Goal: Information Seeking & Learning: Learn about a topic

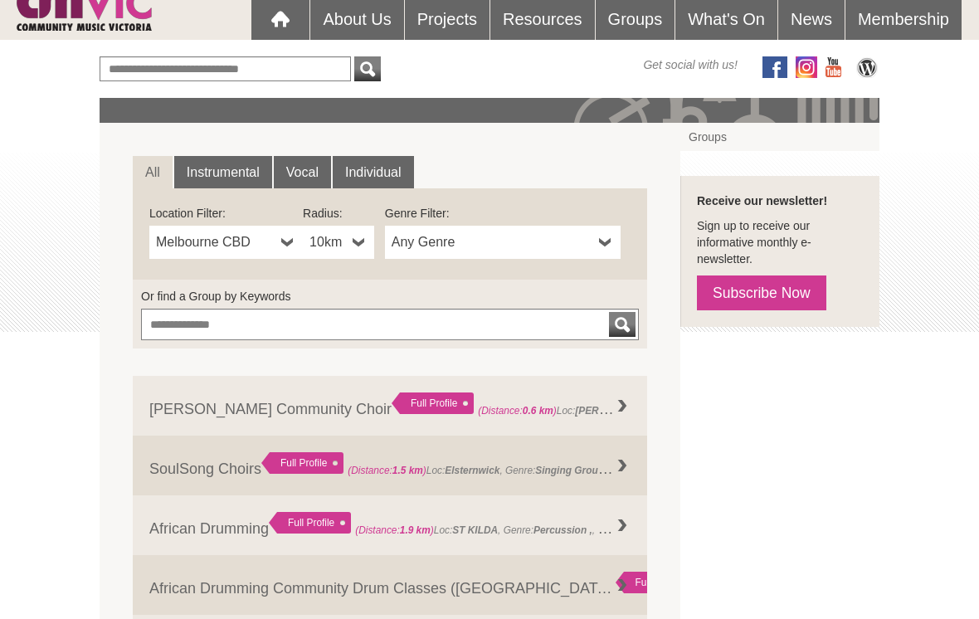
scroll to position [173, 0]
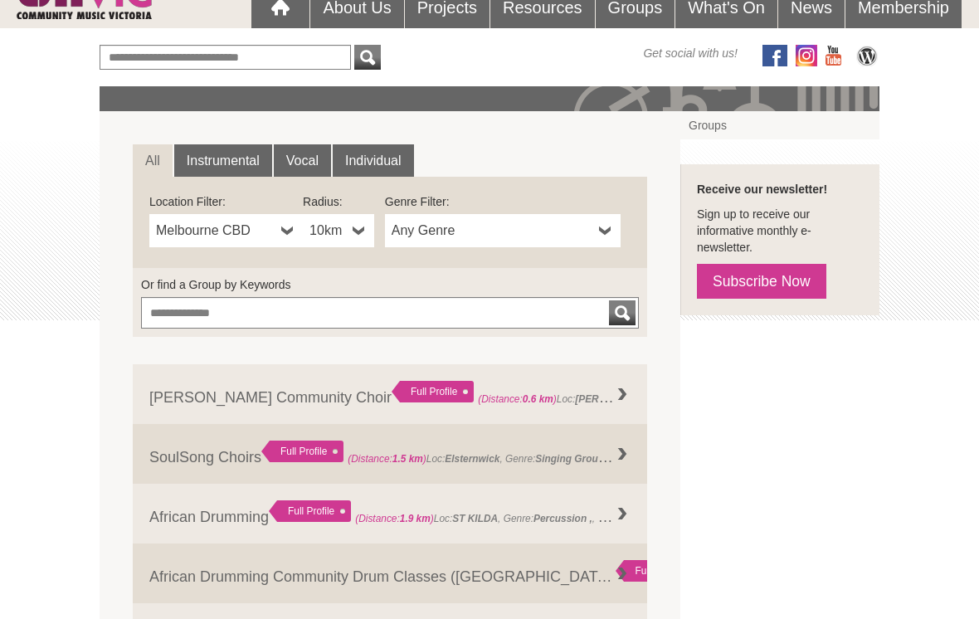
click at [287, 231] on b at bounding box center [287, 231] width 13 height 33
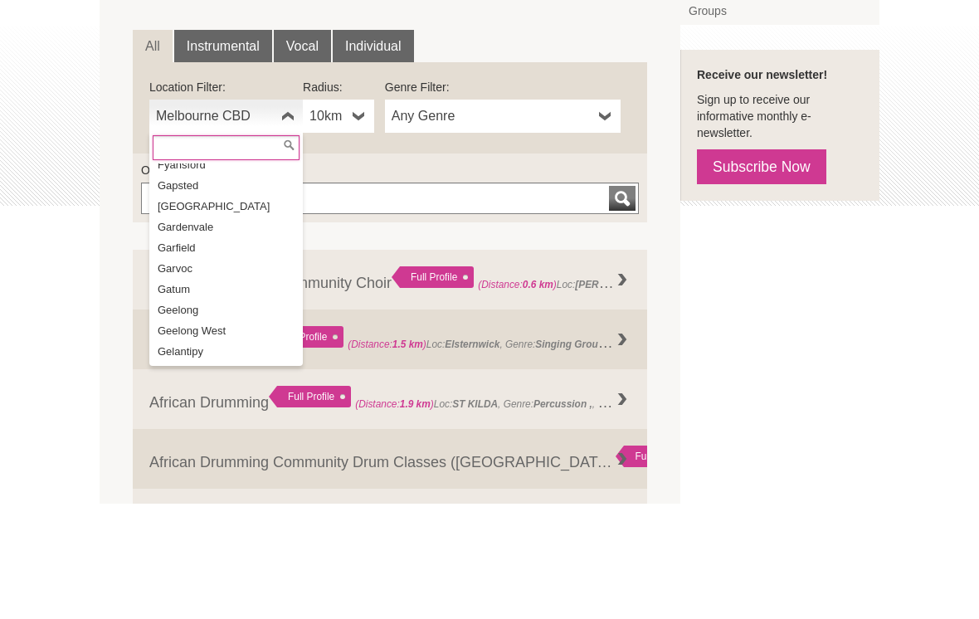
scroll to position [11854, 0]
click at [211, 417] on li "Geelong" at bounding box center [228, 427] width 150 height 21
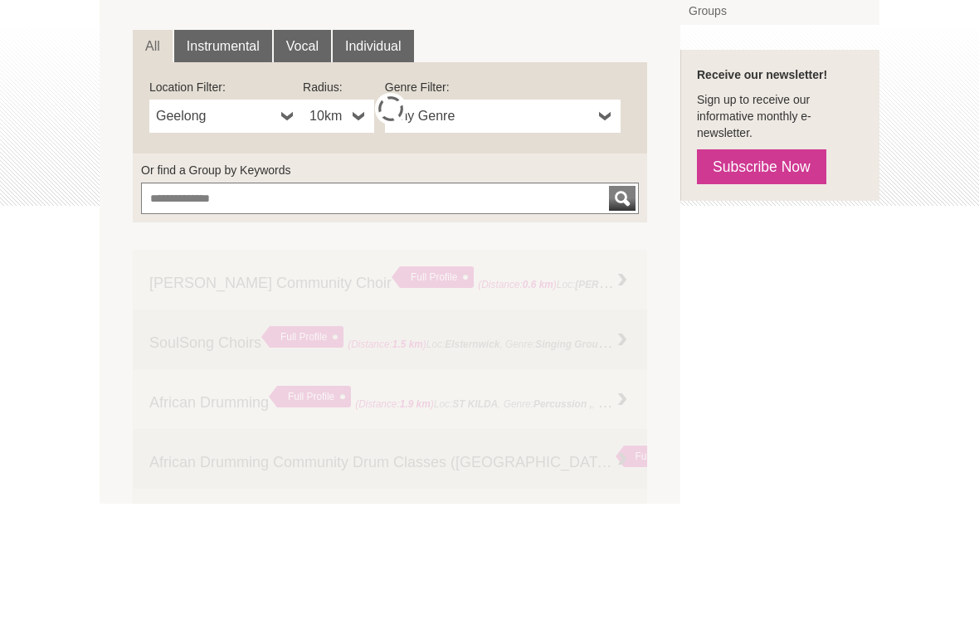
click at [363, 215] on b at bounding box center [358, 231] width 13 height 33
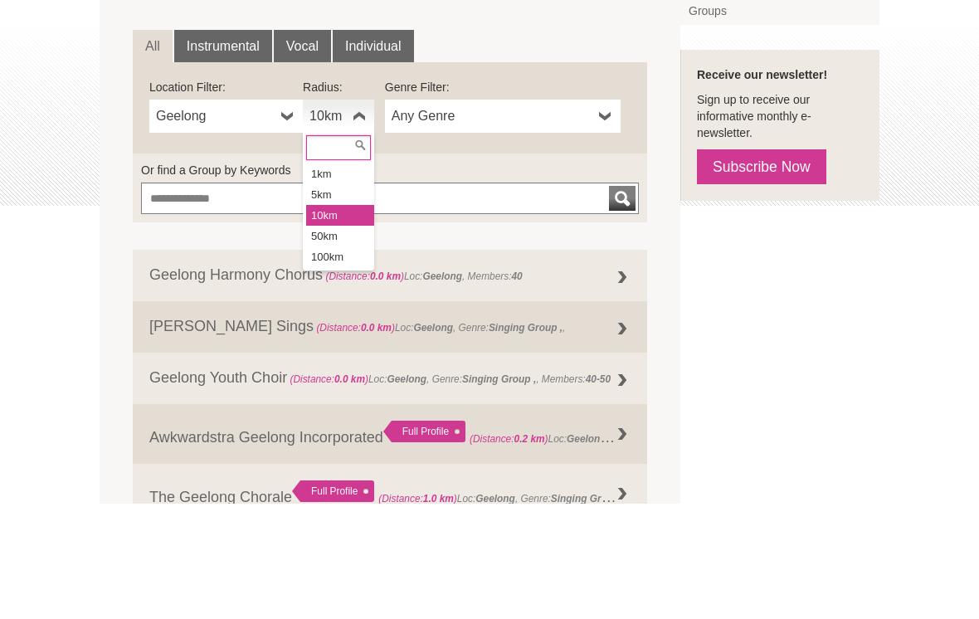
click at [349, 362] on li "100km" at bounding box center [340, 372] width 68 height 21
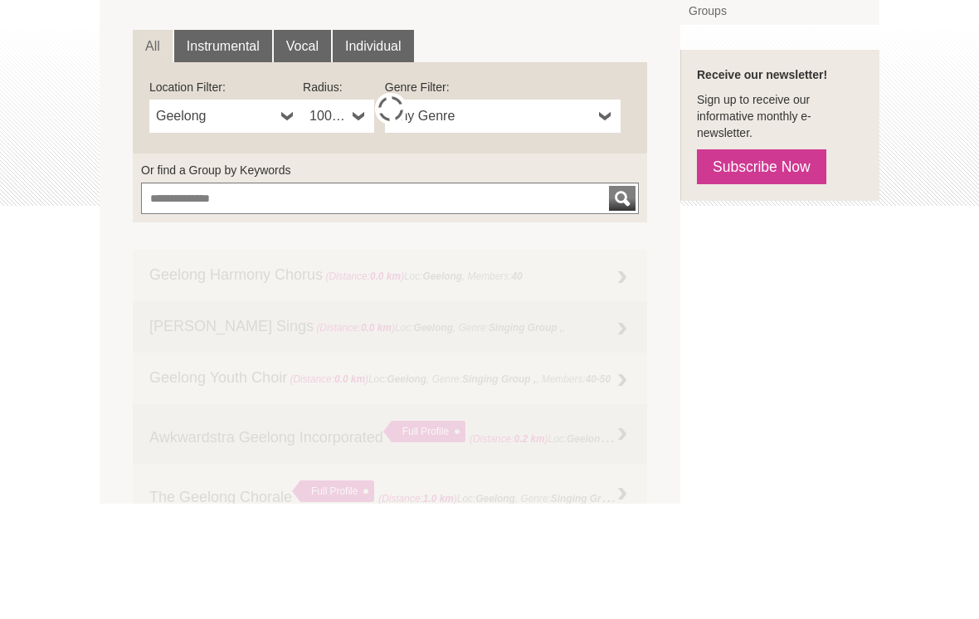
click at [610, 215] on b at bounding box center [605, 231] width 13 height 33
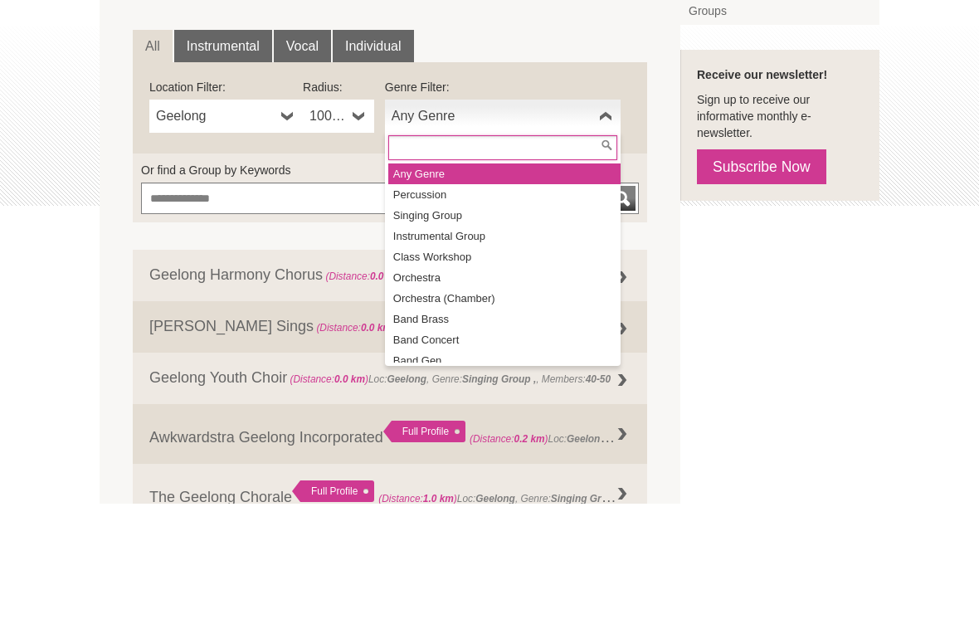
click at [494, 341] on li "Instrumental Group" at bounding box center [504, 351] width 232 height 21
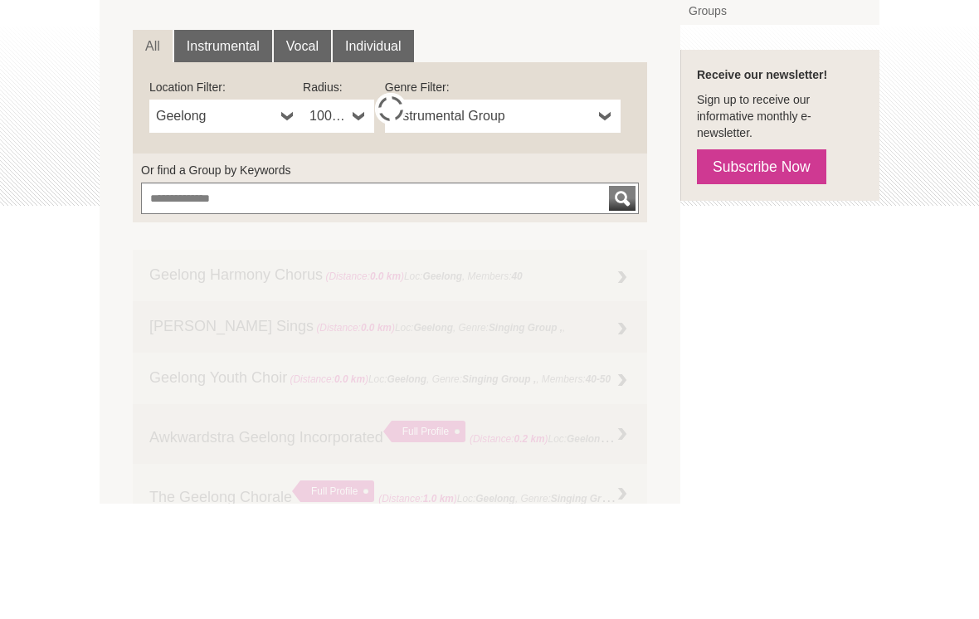
click at [609, 215] on b at bounding box center [605, 231] width 13 height 33
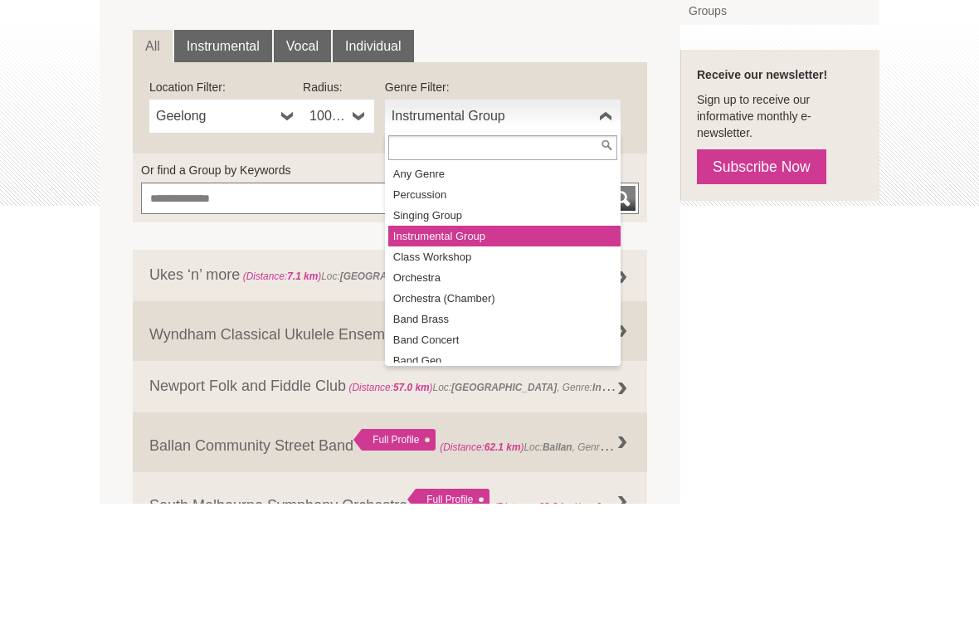
click at [447, 279] on li "Any Genre" at bounding box center [504, 289] width 232 height 21
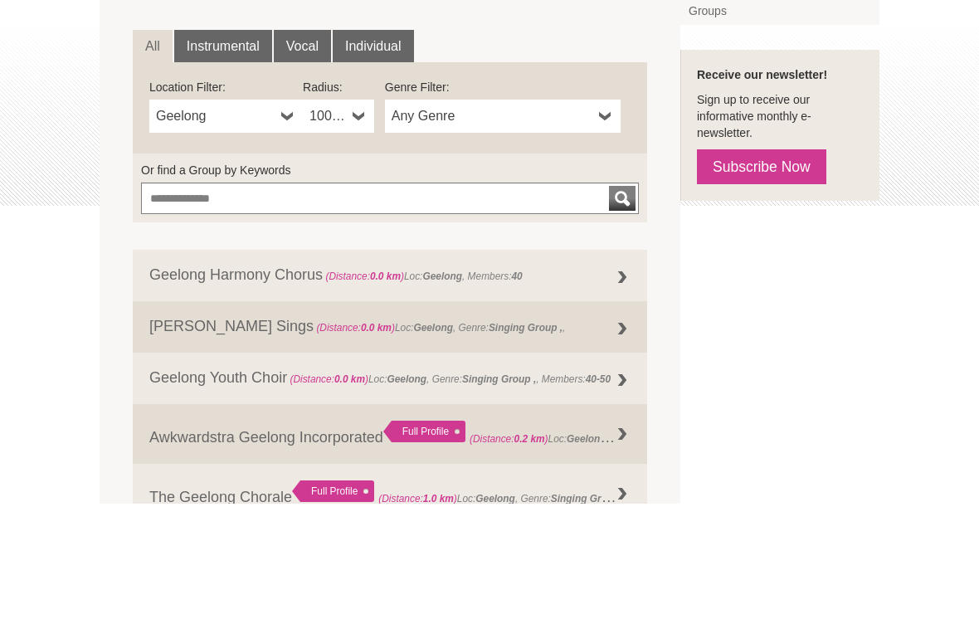
click at [624, 301] on div "submit" at bounding box center [622, 313] width 20 height 25
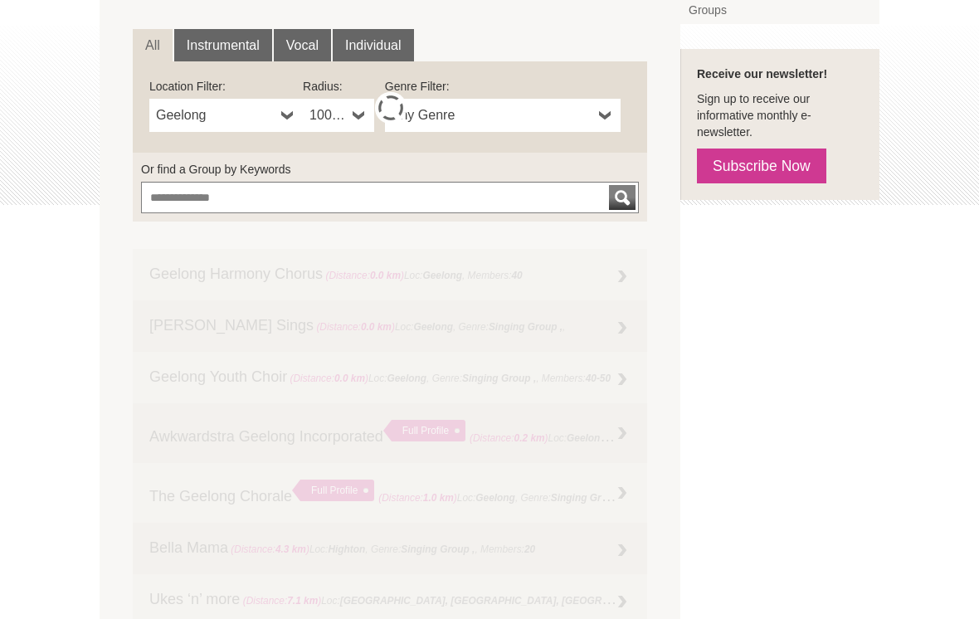
scroll to position [289, 0]
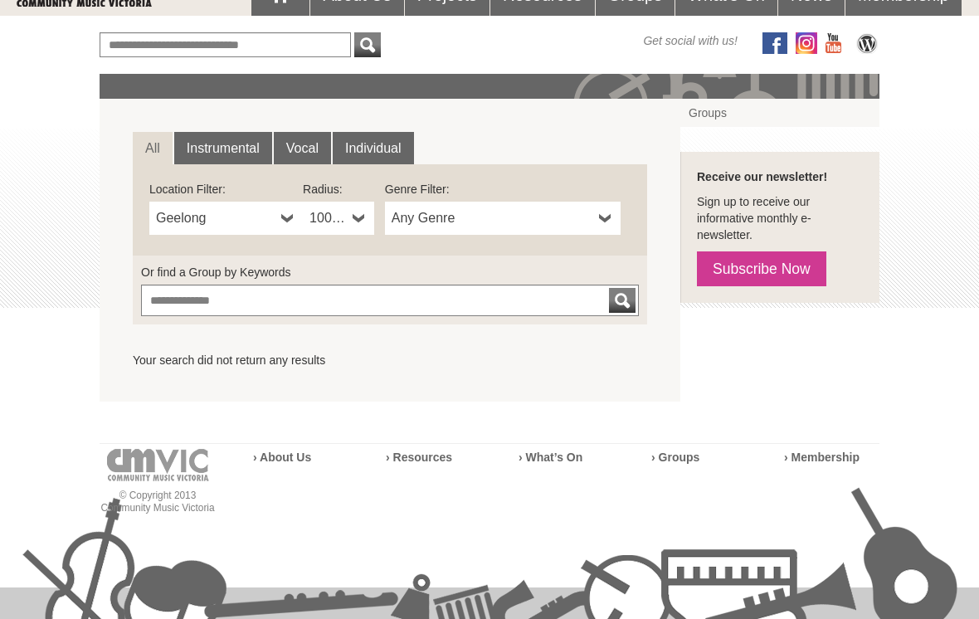
scroll to position [169, 0]
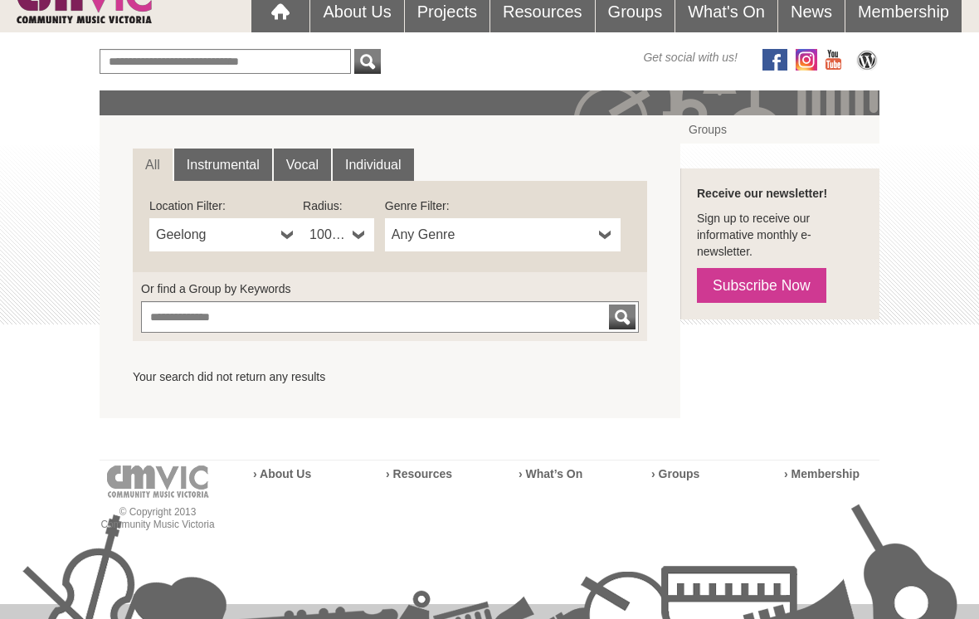
click at [246, 163] on link "Instrumental" at bounding box center [223, 165] width 98 height 33
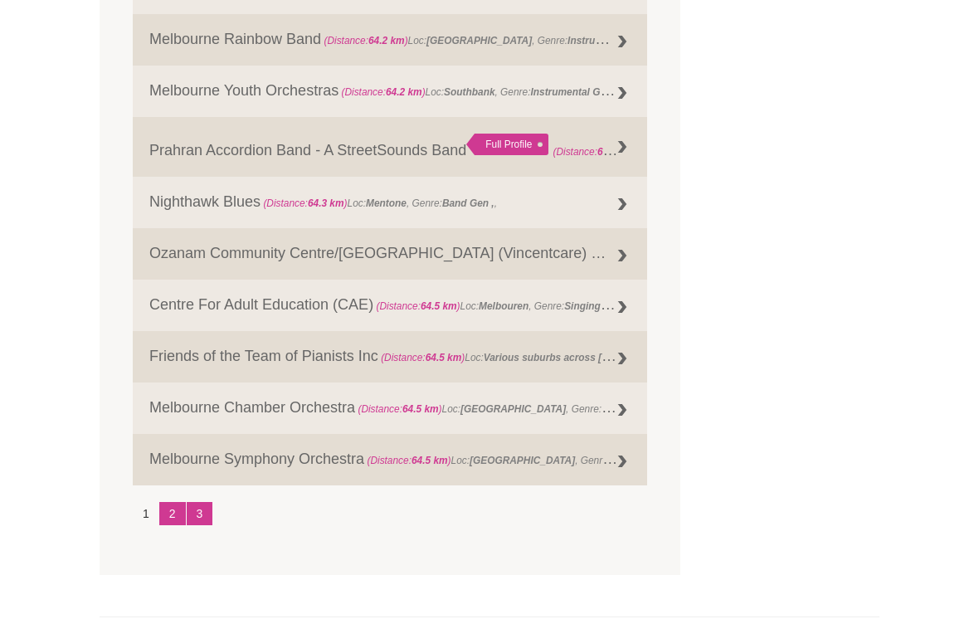
scroll to position [1699, 0]
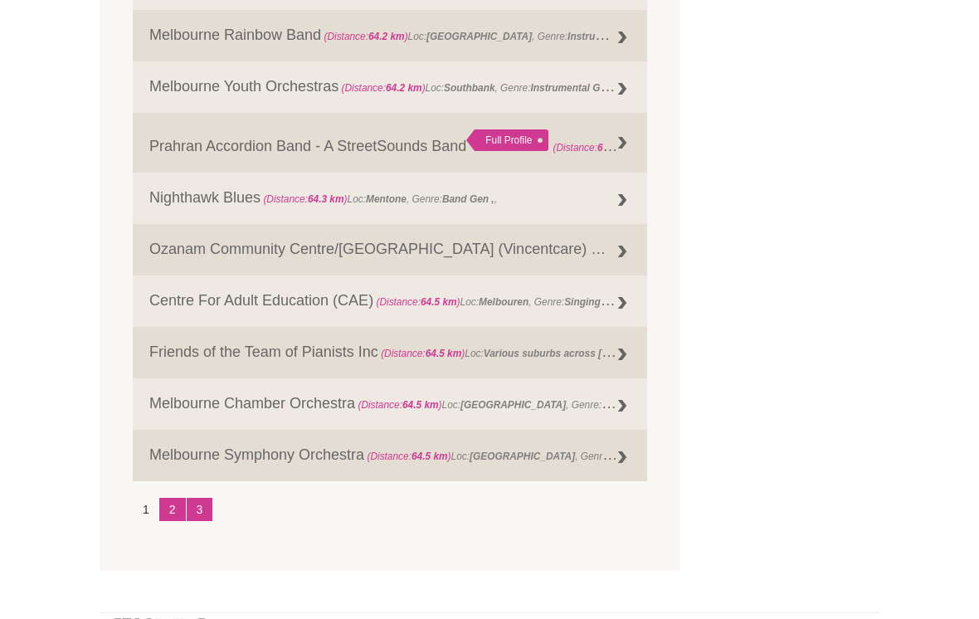
click at [172, 522] on link "2" at bounding box center [172, 509] width 27 height 23
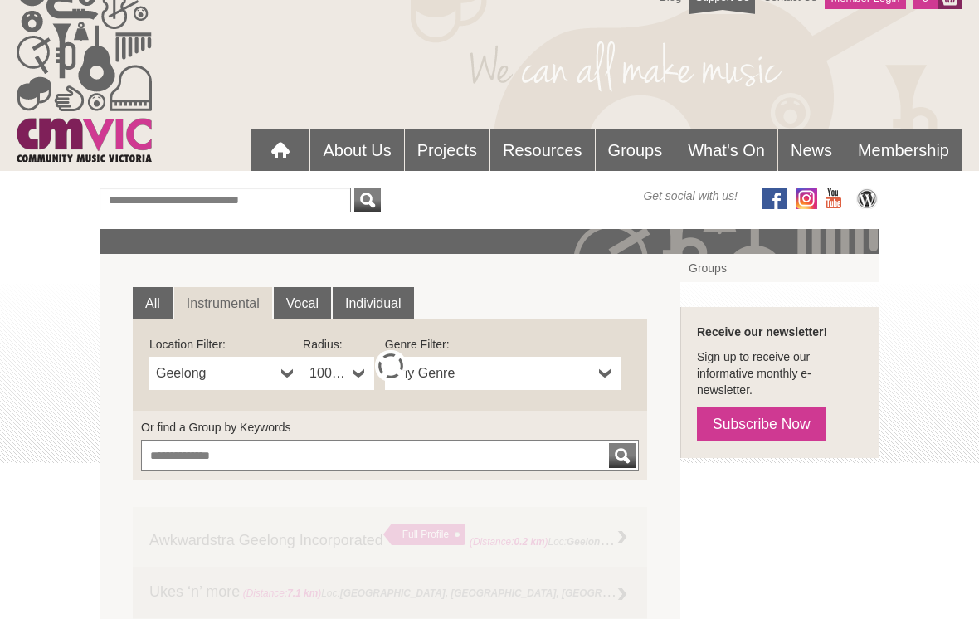
scroll to position [66, 0]
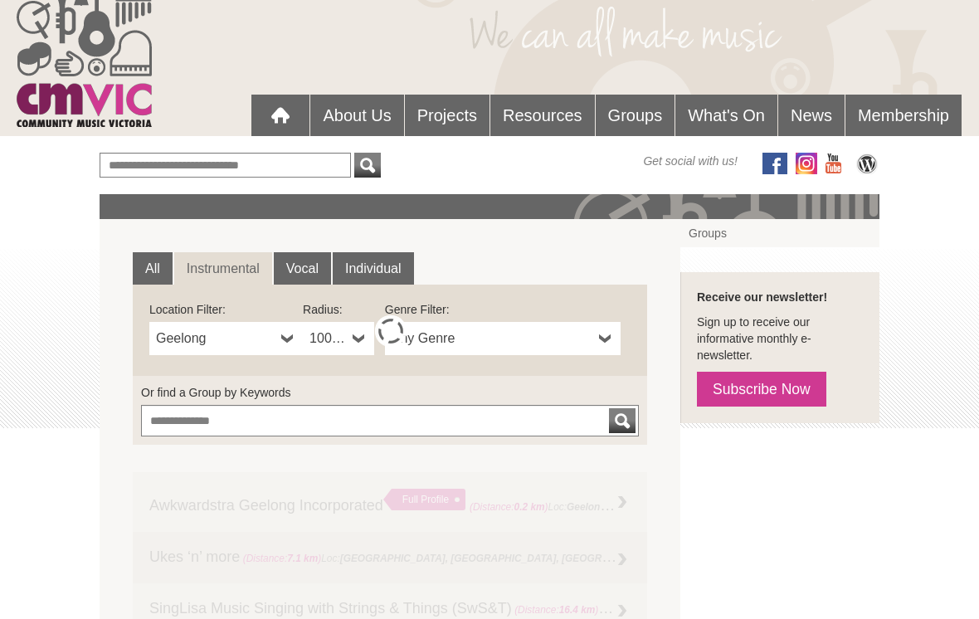
click at [597, 342] on link "Any Genre" at bounding box center [503, 338] width 236 height 33
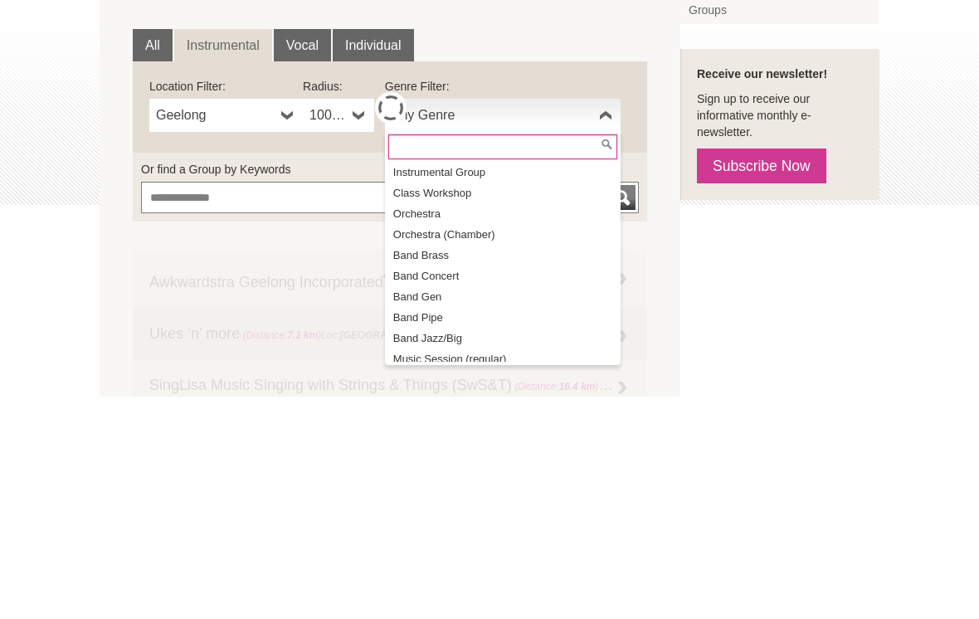
scroll to position [69, 0]
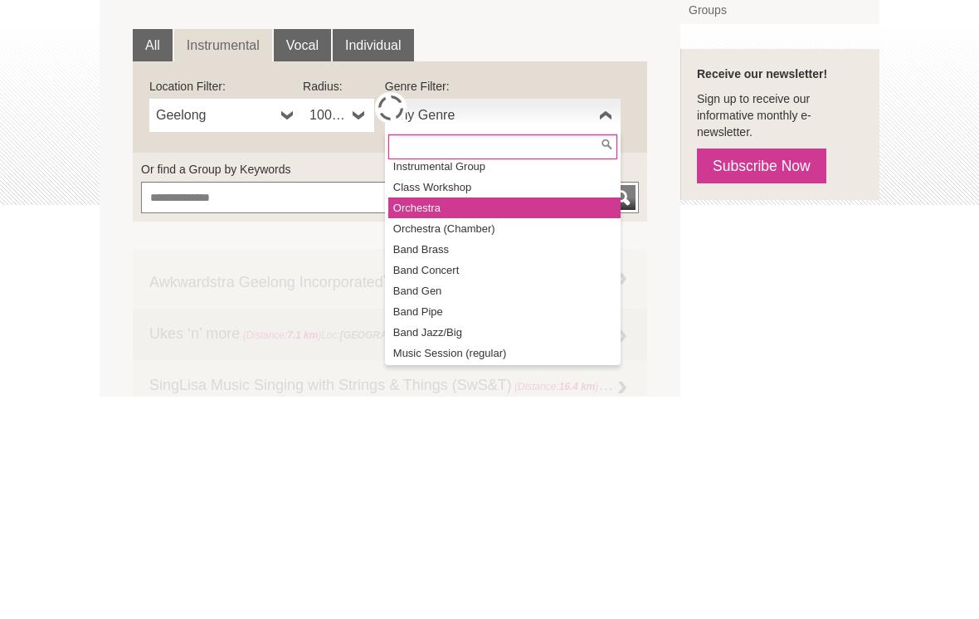
click at [401, 420] on li "Orchestra" at bounding box center [504, 430] width 232 height 21
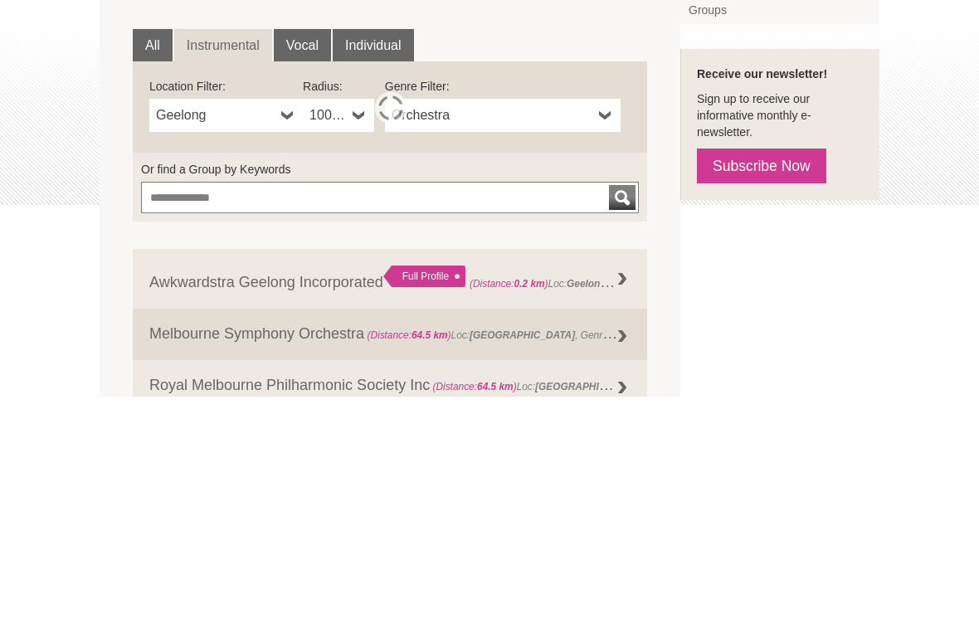
click at [618, 408] on div "submit" at bounding box center [622, 420] width 20 height 25
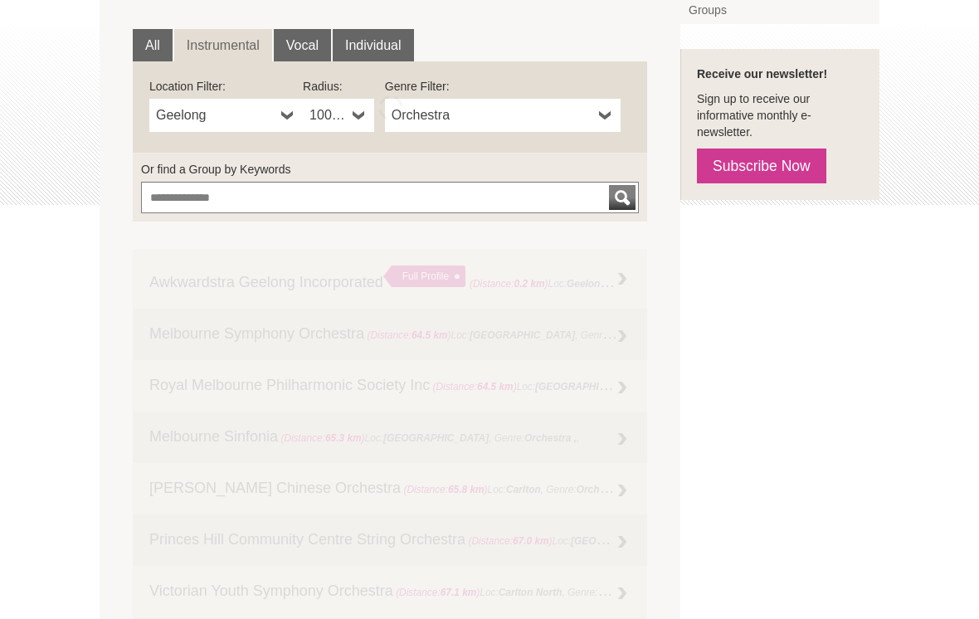
scroll to position [289, 0]
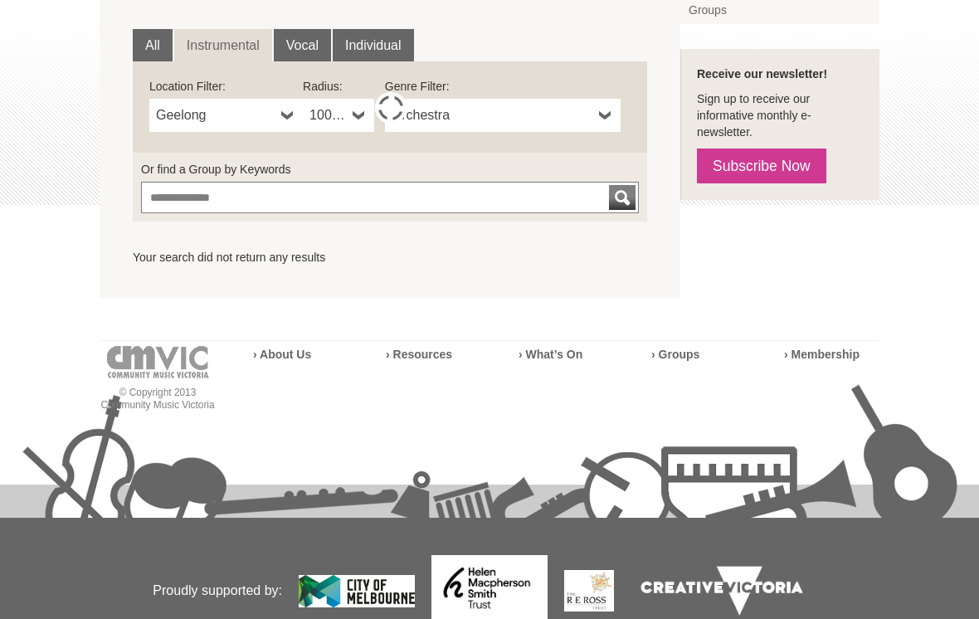
click at [501, 118] on span "Orchestra" at bounding box center [491, 115] width 201 height 20
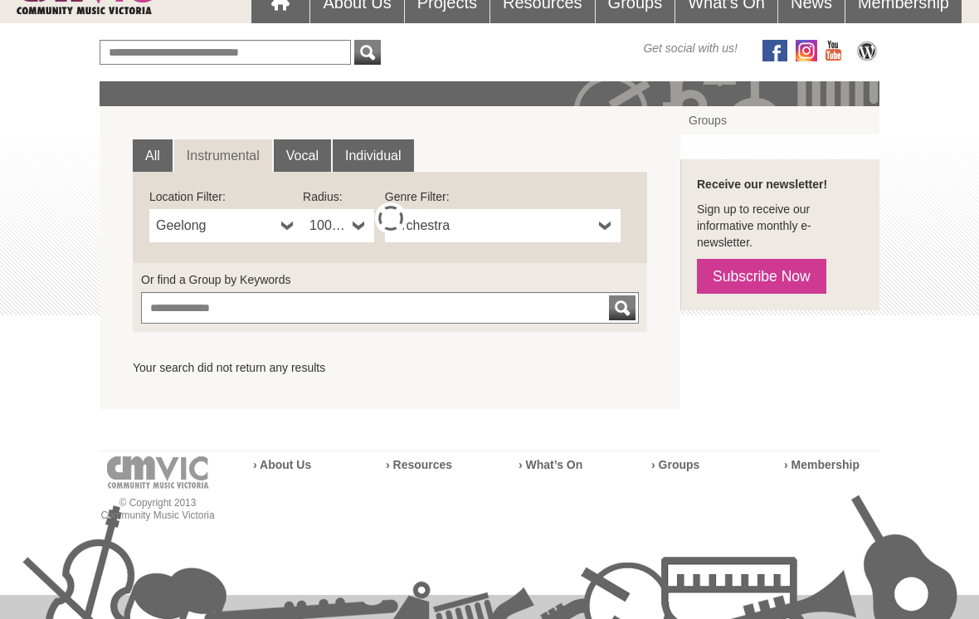
scroll to position [0, 0]
